Goal: Transaction & Acquisition: Book appointment/travel/reservation

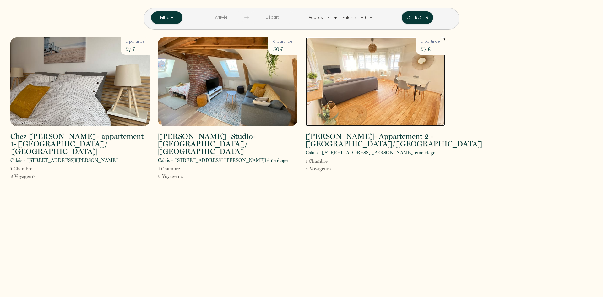
click at [381, 90] on img at bounding box center [375, 81] width 139 height 89
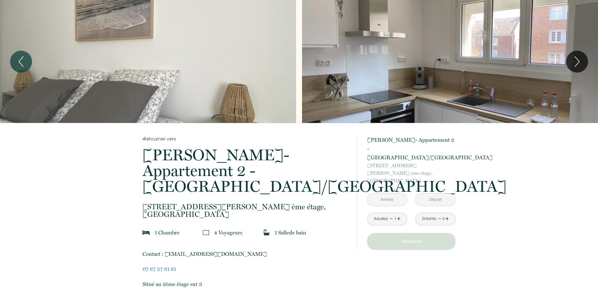
click at [397, 194] on input "text" at bounding box center [388, 200] width 40 height 12
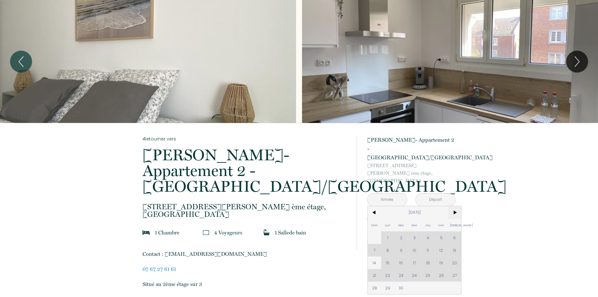
click at [455, 206] on span ">" at bounding box center [455, 212] width 14 height 13
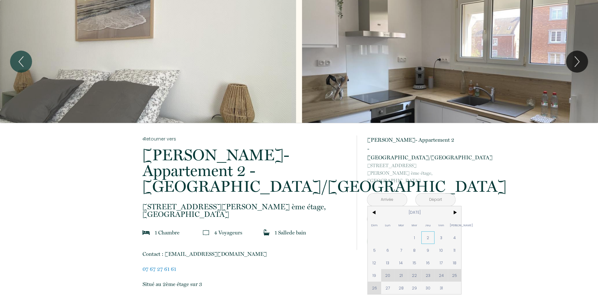
click at [428, 231] on span "2" at bounding box center [429, 237] width 14 height 13
type input "[DATE]"
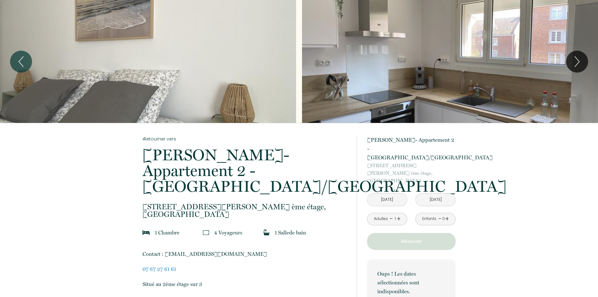
click at [428, 237] on p "Réserver" at bounding box center [411, 241] width 84 height 8
click at [442, 194] on input "[DATE]" at bounding box center [436, 200] width 40 height 12
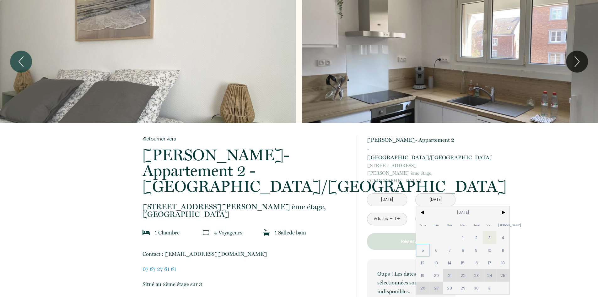
click at [422, 244] on span "5" at bounding box center [423, 250] width 14 height 13
type input "[DATE]"
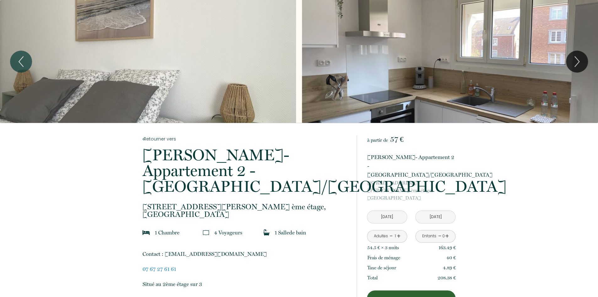
click at [400, 231] on link "+" at bounding box center [399, 236] width 4 height 10
click at [438, 231] on link "-" at bounding box center [439, 236] width 3 height 10
click at [450, 230] on div "Enfants - 0 +" at bounding box center [436, 236] width 40 height 13
click at [448, 231] on link "+" at bounding box center [447, 236] width 4 height 10
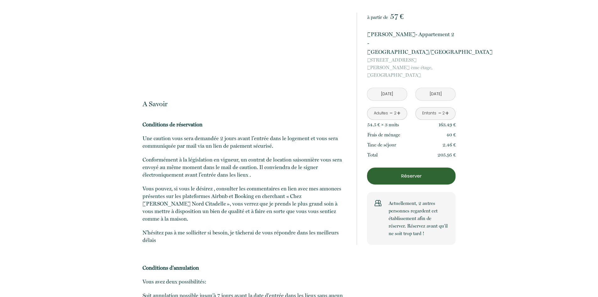
scroll to position [1964, 0]
click at [419, 172] on p "Réserver" at bounding box center [411, 176] width 84 height 8
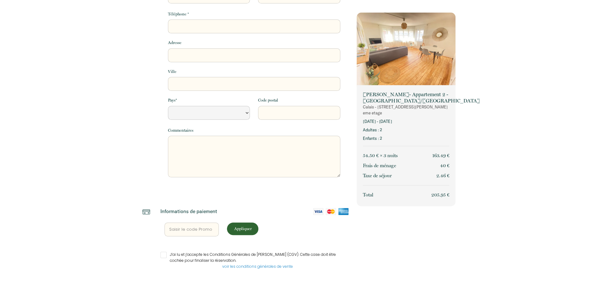
select select "Default select example"
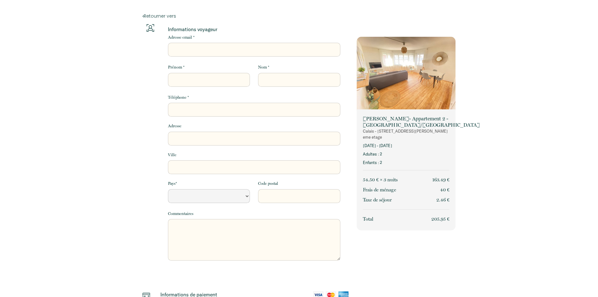
click at [234, 52] on input "Adresse email *" at bounding box center [254, 50] width 172 height 14
type input "p"
select select "Default select example"
type input "po"
select select "Default select example"
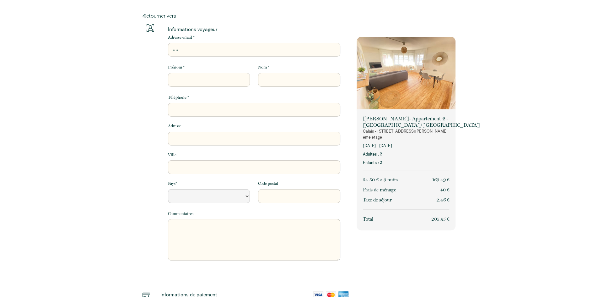
type input "poc"
select select "Default select example"
type input "po"
select select "Default select example"
type input "pov"
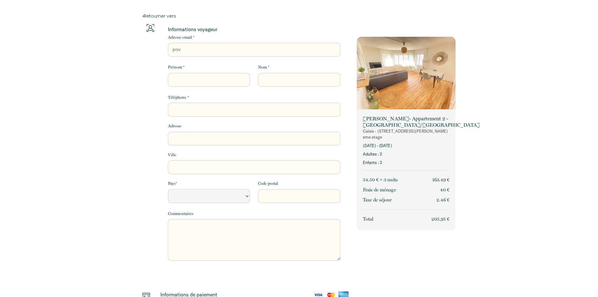
select select "Default select example"
type input "povi"
select select "Default select example"
type input "povil"
select select "Default select example"
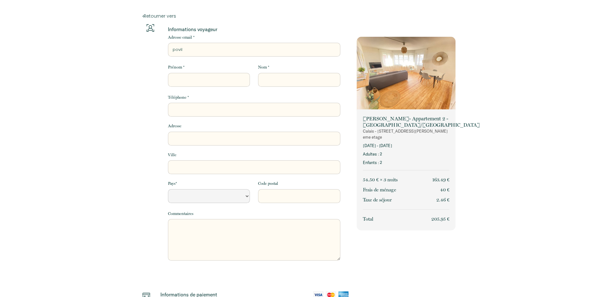
type input "povila"
select select "Default select example"
type input "povilaz"
select select "Default select example"
type input "povilaz@"
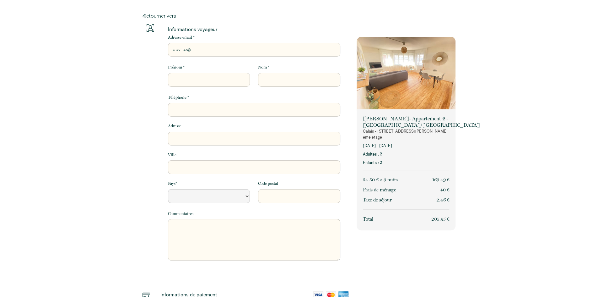
select select "Default select example"
type input "povilaz@g"
select select "Default select example"
type input "povilaz@gm"
select select "Default select example"
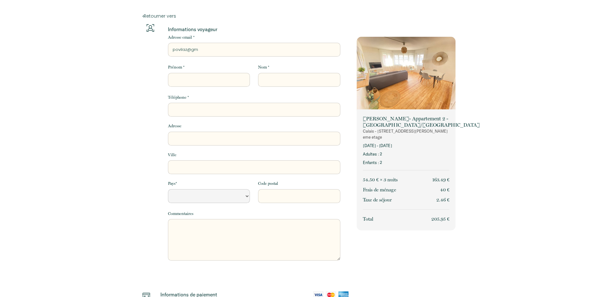
type input "povilaz@gma"
select select "Default select example"
type input "povilaz@gmai"
select select "Default select example"
type input "[EMAIL_ADDRESS]"
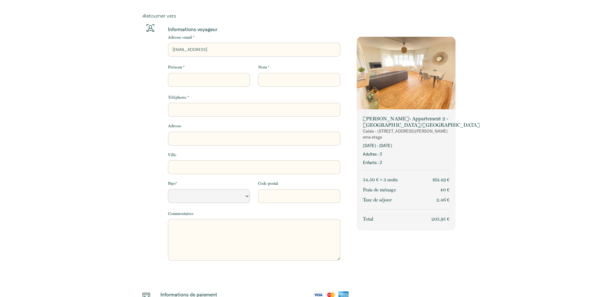
select select "Default select example"
type input "[EMAIL_ADDRESS]."
select select "Default select example"
type input "povilaz@gmail.c"
select select "Default select example"
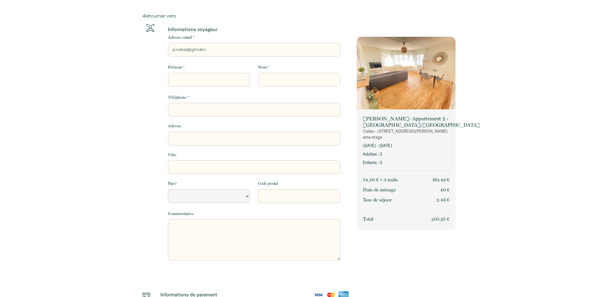
type input "[EMAIL_ADDRESS][DOMAIN_NAME]"
select select "Default select example"
type input "[EMAIL_ADDRESS][DOMAIN_NAME]"
select select "Default select example"
type input "[EMAIL_ADDRESS][DOMAIN_NAME]"
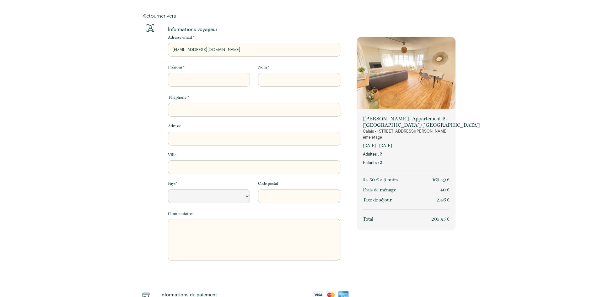
type input "P"
select select "Default select example"
type input "Po"
select select "Default select example"
type input "Pov"
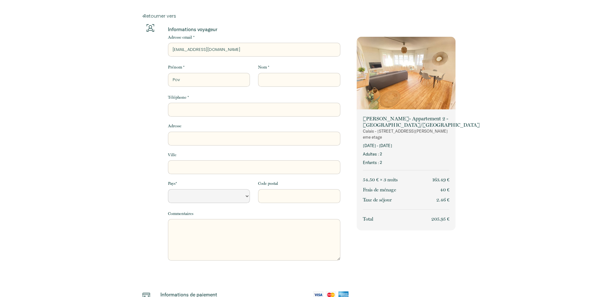
select select "Default select example"
type input "Povi"
select select "Default select example"
type input "Povil"
select select "Default select example"
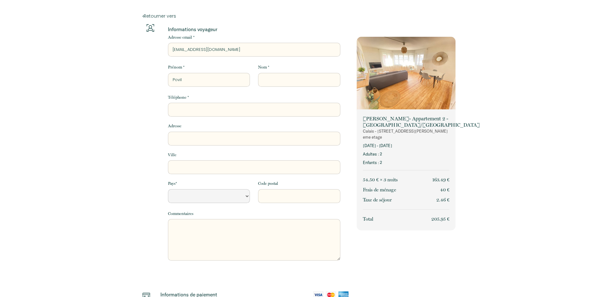
type input "Povila"
select select "Default select example"
type input "Povilas"
select select "Default select example"
type input "Povilas"
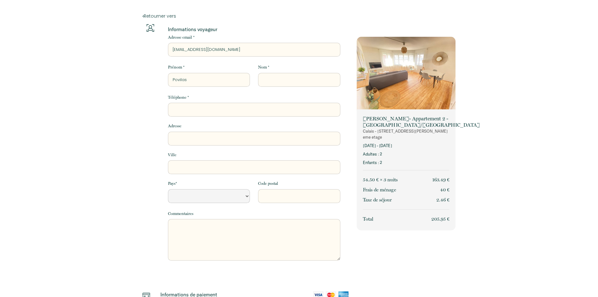
type input "V"
select select "Default select example"
type input "Ve"
select select "Default select example"
type input "Ver"
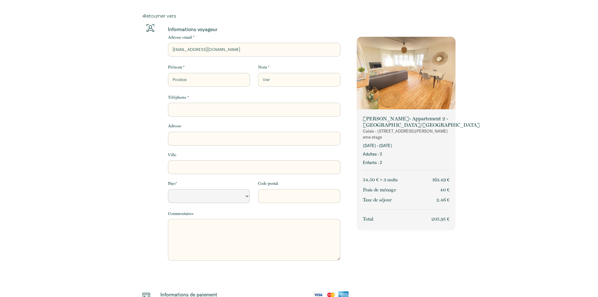
select select "Default select example"
type input "Vere"
select select "Default select example"
type input "Verec"
select select "Default select example"
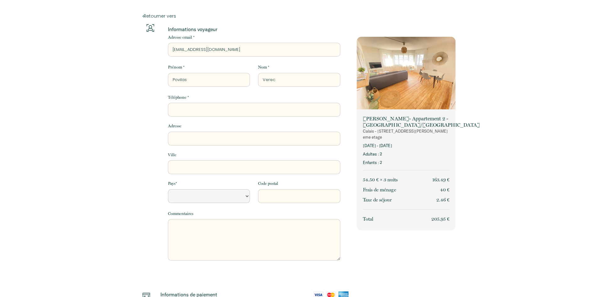
type input "Vereck"
select select "Default select example"
type input "Verecki"
select select "Default select example"
type input "Vereckis"
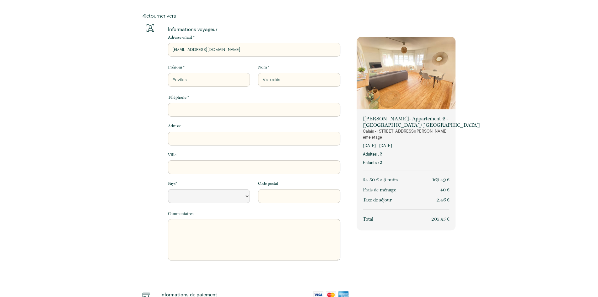
select select "Default select example"
type input "Vereckis"
click at [191, 107] on input "Téléphone *" at bounding box center [254, 110] width 172 height 14
type input "+"
select select "Default select example"
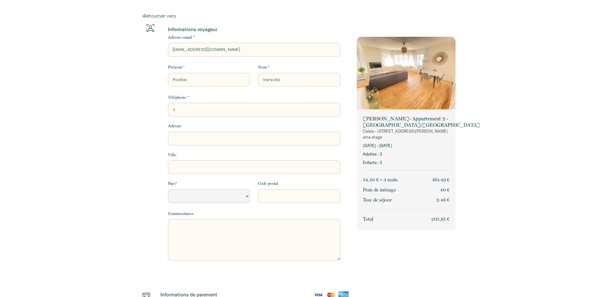
type input "+4"
select select "Default select example"
type input "+49"
select select "Default select example"
type input "+491"
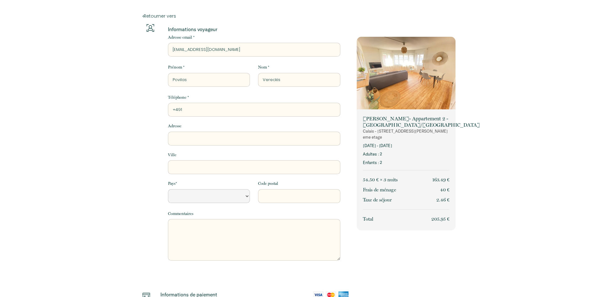
select select "Default select example"
type input "+4917"
select select "Default select example"
type input "+49170"
select select "Default select example"
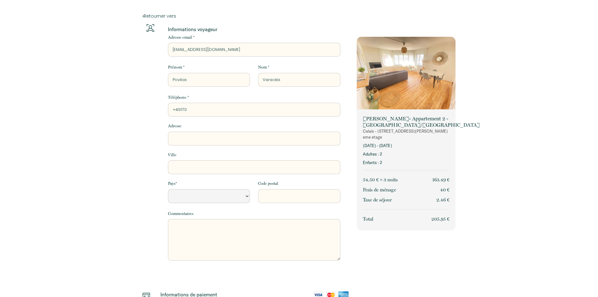
type input "+491705"
select select "Default select example"
type input "+4917057"
select select "Default select example"
type input "+49170571"
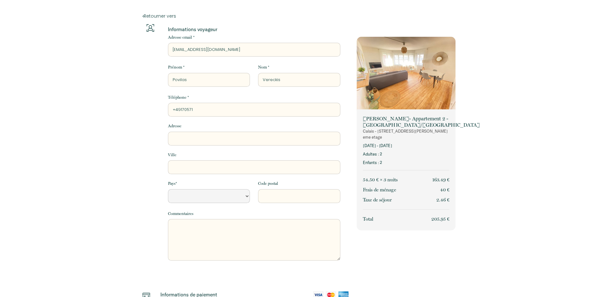
select select "Default select example"
type input "[PHONE_NUMBER]"
select select "Default select example"
type input "[PHONE_NUMBER]"
select select "Default select example"
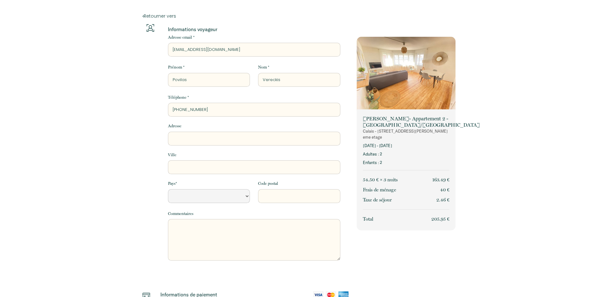
type input "[PHONE_NUMBER]"
select select "Default select example"
type input "[PHONE_NUMBER]"
select select "Default select example"
type input "[PHONE_NUMBER]"
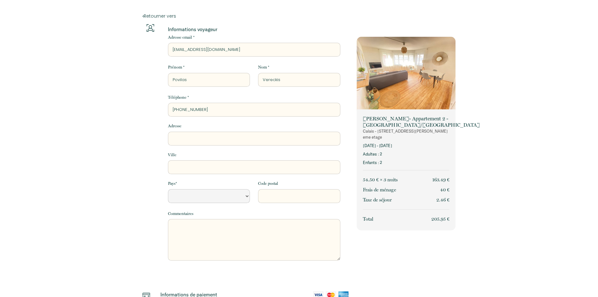
click at [216, 140] on input "Adresse" at bounding box center [254, 139] width 172 height 14
click at [206, 199] on select "[GEOGRAPHIC_DATA] [GEOGRAPHIC_DATA] [GEOGRAPHIC_DATA] [GEOGRAPHIC_DATA] [GEOGRA…" at bounding box center [209, 196] width 82 height 14
select select "DE"
click at [168, 189] on select "[GEOGRAPHIC_DATA] [GEOGRAPHIC_DATA] [GEOGRAPHIC_DATA] [GEOGRAPHIC_DATA] [GEOGRA…" at bounding box center [209, 196] width 82 height 14
click at [269, 195] on input "Code postal" at bounding box center [299, 196] width 82 height 14
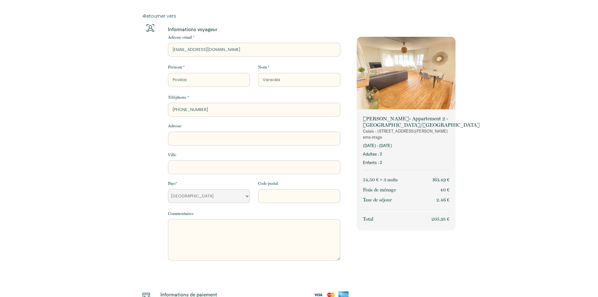
click at [374, 242] on div "[PERSON_NAME]- Appartement 2 - [GEOGRAPHIC_DATA]/[GEOGRAPHIC_DATA] [GEOGRAPHIC_…" at bounding box center [406, 211] width 107 height 375
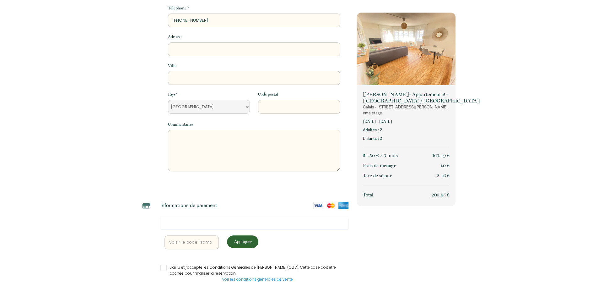
scroll to position [90, 0]
click at [239, 220] on iframe at bounding box center [255, 223] width 180 height 6
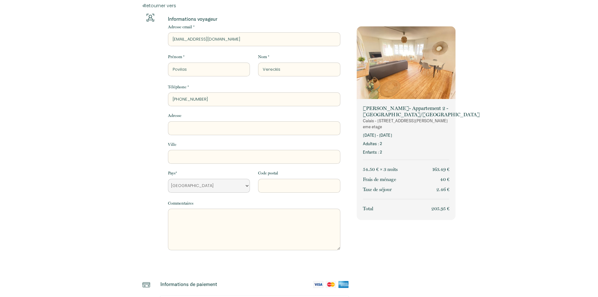
scroll to position [102, 0]
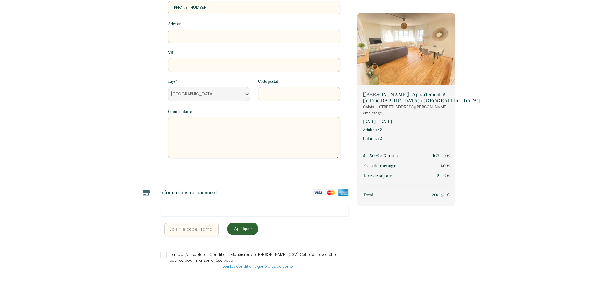
click at [163, 255] on input "J’ai lu et j’accepte les Conditions Générales de [PERSON_NAME] (CGV). Cette cas…" at bounding box center [255, 255] width 188 height 6
checkbox input "true"
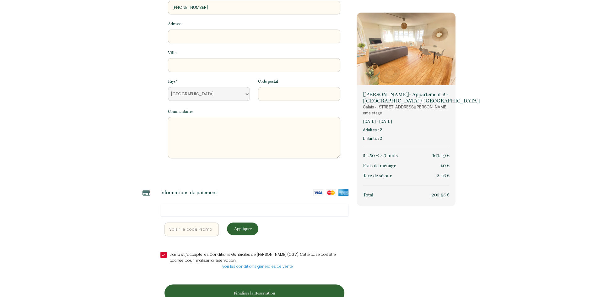
scroll to position [119, 0]
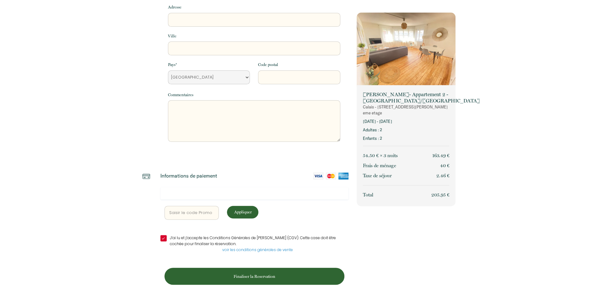
click at [452, 269] on div "[PERSON_NAME]- Appartement 2 - [GEOGRAPHIC_DATA]/[GEOGRAPHIC_DATA] [GEOGRAPHIC_…" at bounding box center [406, 101] width 107 height 392
click at [285, 278] on p "Finaliser la Reservation" at bounding box center [255, 276] width 176 height 6
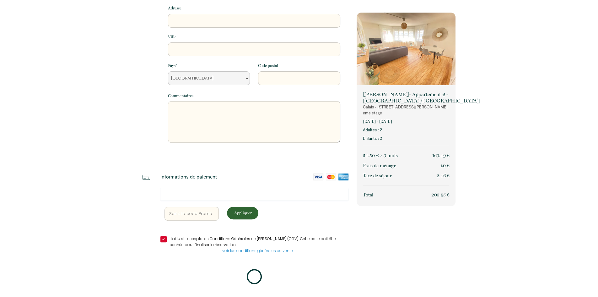
scroll to position [117, 0]
